Goal: Task Accomplishment & Management: Manage account settings

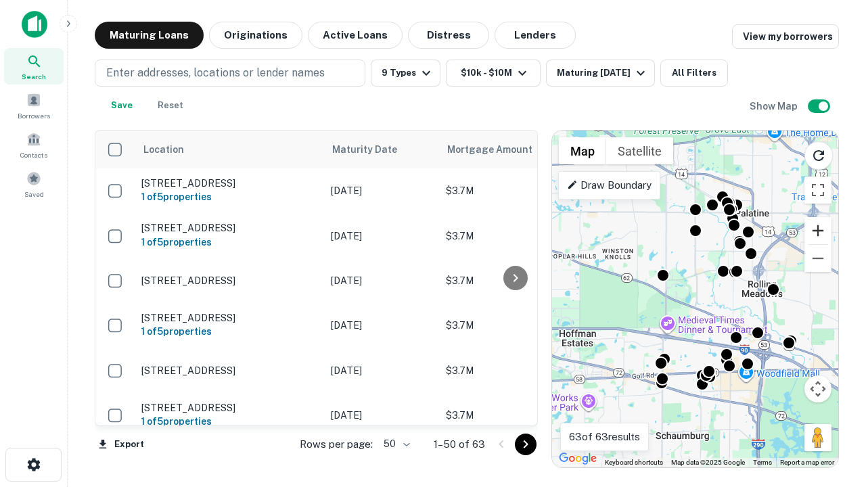
click at [818, 231] on button "Zoom in" at bounding box center [818, 230] width 27 height 27
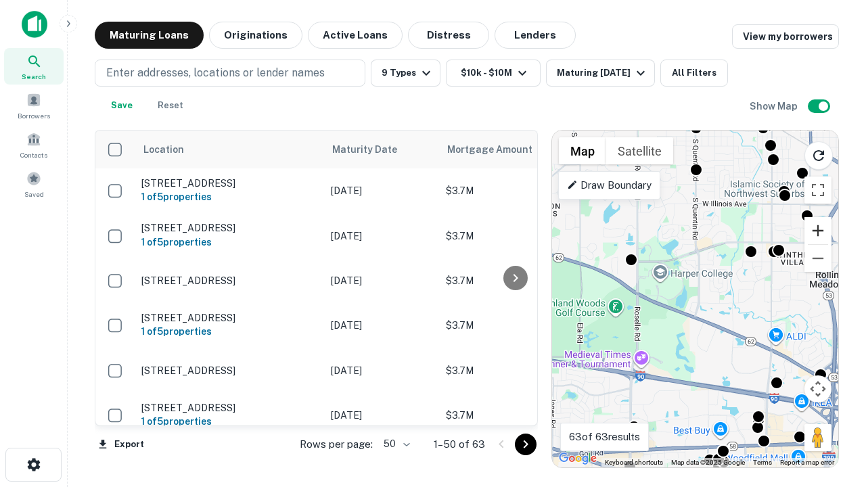
click at [818, 231] on button "Zoom in" at bounding box center [818, 230] width 27 height 27
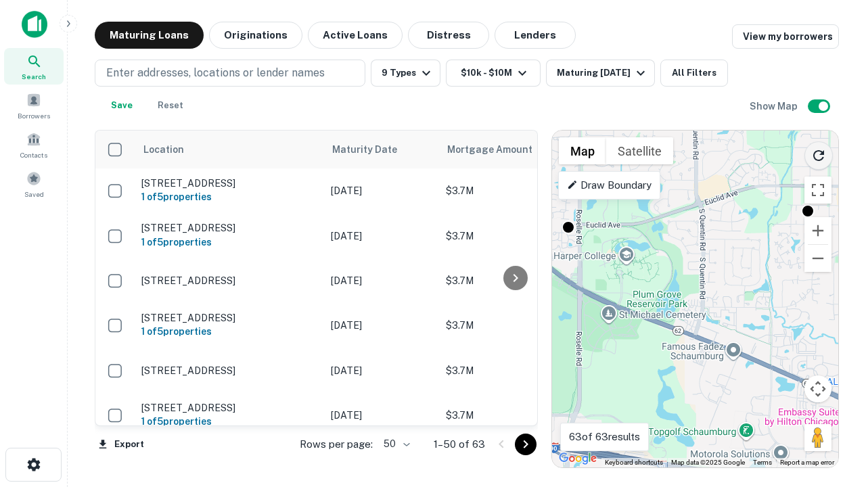
click at [819, 153] on icon "Reload search area" at bounding box center [819, 156] width 16 height 16
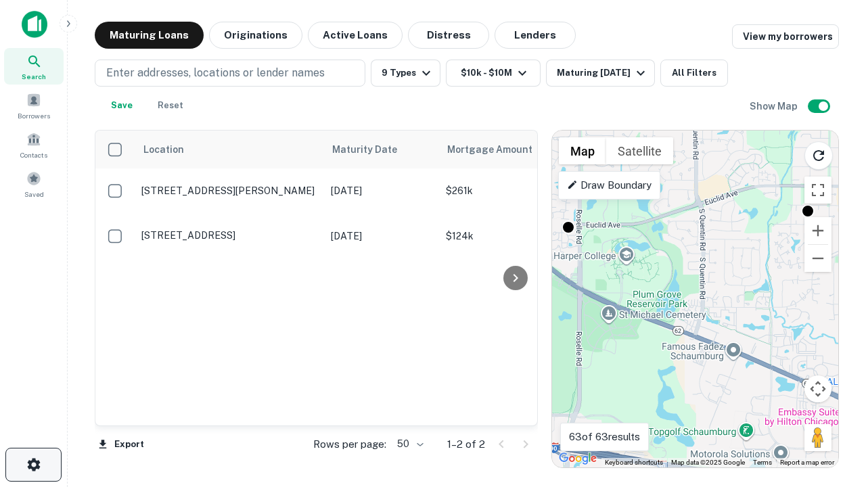
click at [33, 465] on icon "button" at bounding box center [34, 465] width 16 height 16
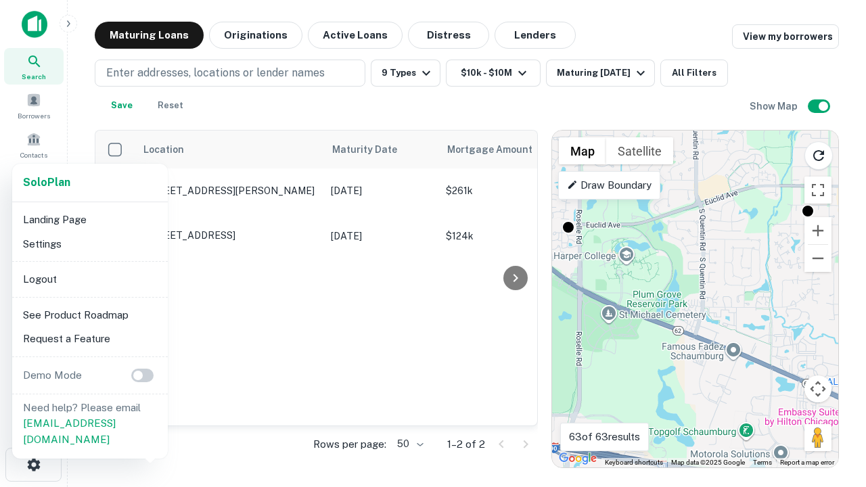
click at [89, 279] on li "Logout" at bounding box center [90, 279] width 145 height 24
